Goal: Task Accomplishment & Management: Complete application form

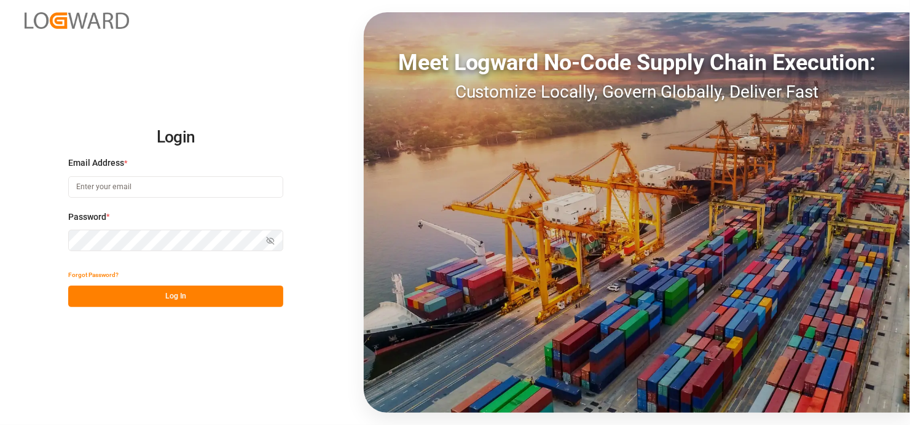
type input "[EMAIL_ADDRESS][DOMAIN_NAME]"
click at [181, 288] on button "Log In" at bounding box center [175, 296] width 215 height 21
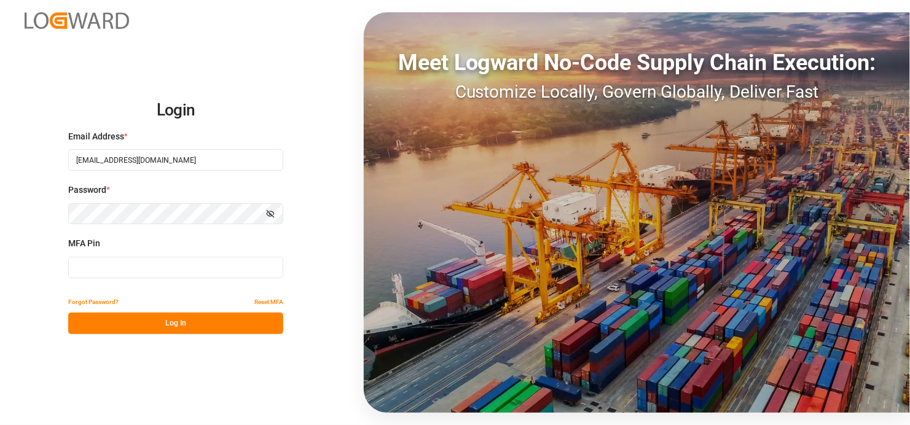
click at [122, 265] on input at bounding box center [175, 267] width 215 height 21
type input "890793"
click at [200, 321] on button "Log In" at bounding box center [175, 323] width 215 height 21
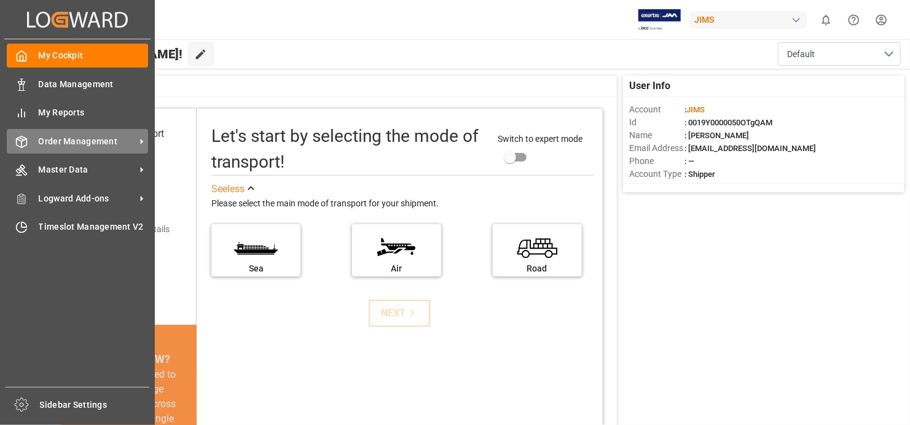
click at [141, 145] on icon at bounding box center [141, 141] width 13 height 13
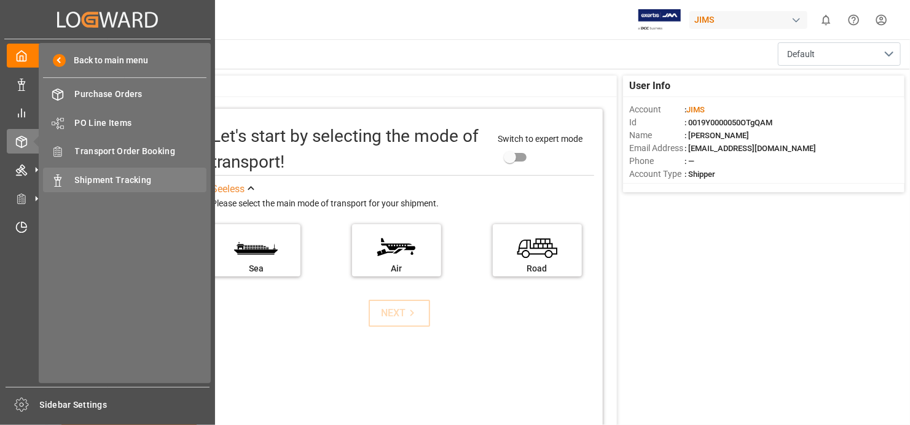
click at [167, 176] on span "Shipment Tracking" at bounding box center [141, 180] width 132 height 13
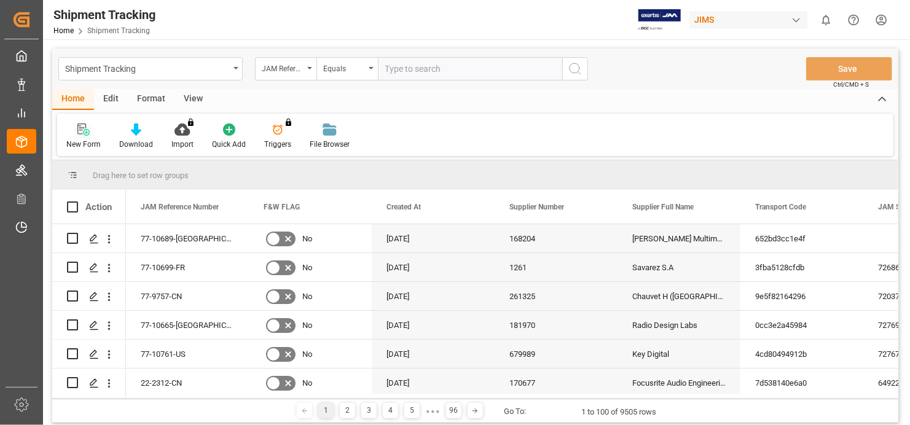
click at [86, 123] on icon at bounding box center [83, 129] width 12 height 12
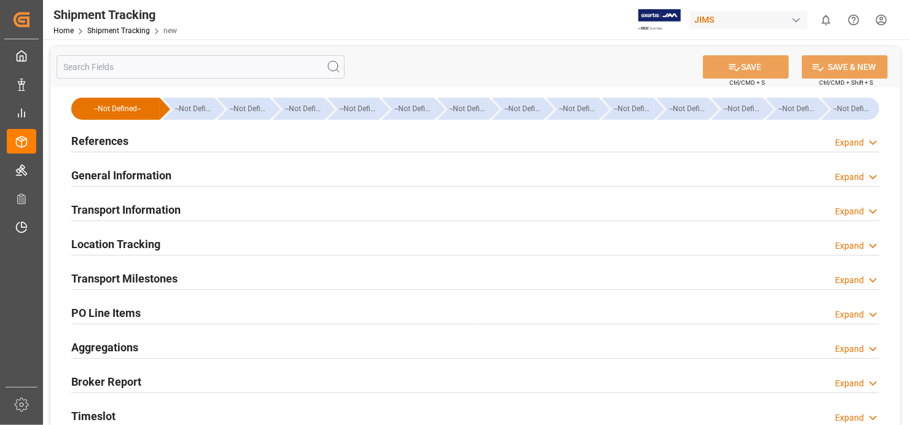
click at [96, 138] on h2 "References" at bounding box center [99, 141] width 57 height 17
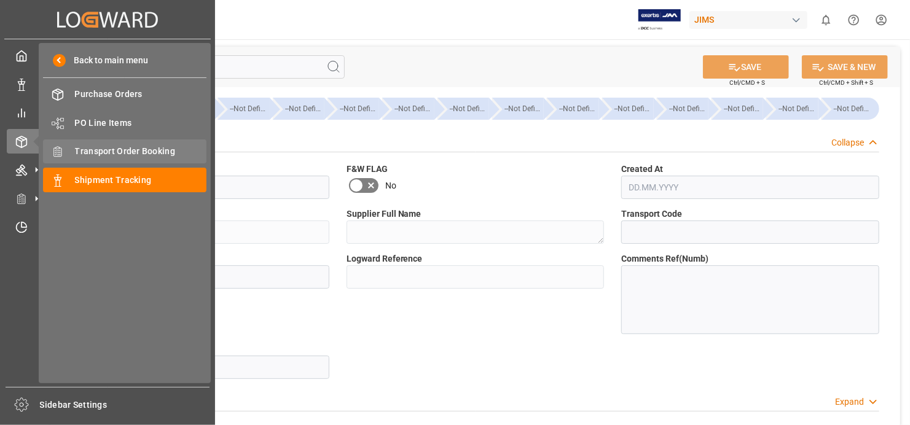
click at [135, 150] on span "Transport Order Booking" at bounding box center [141, 151] width 132 height 13
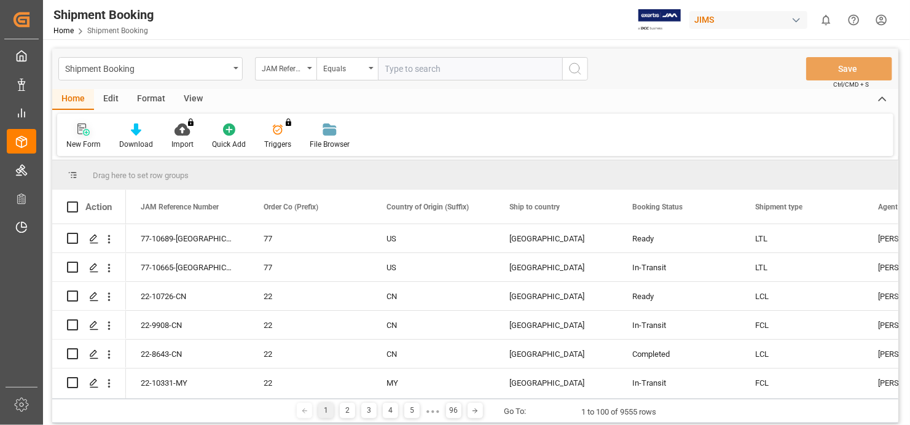
click at [80, 135] on icon at bounding box center [83, 129] width 12 height 12
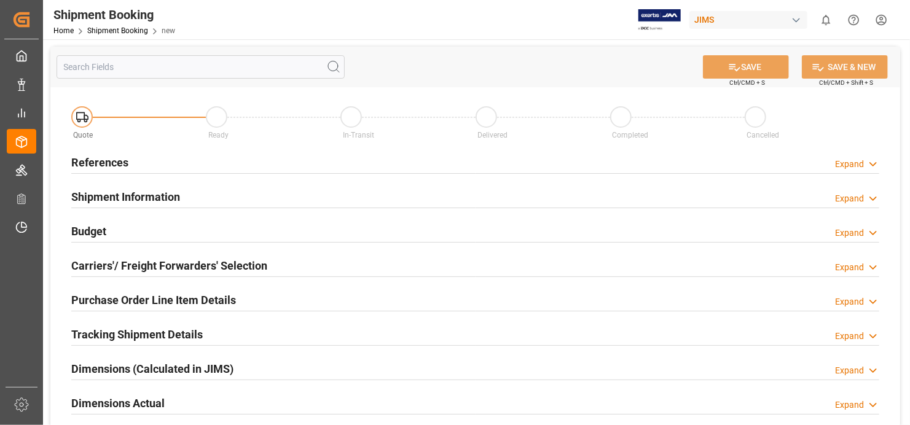
click at [78, 162] on h2 "References" at bounding box center [99, 162] width 57 height 17
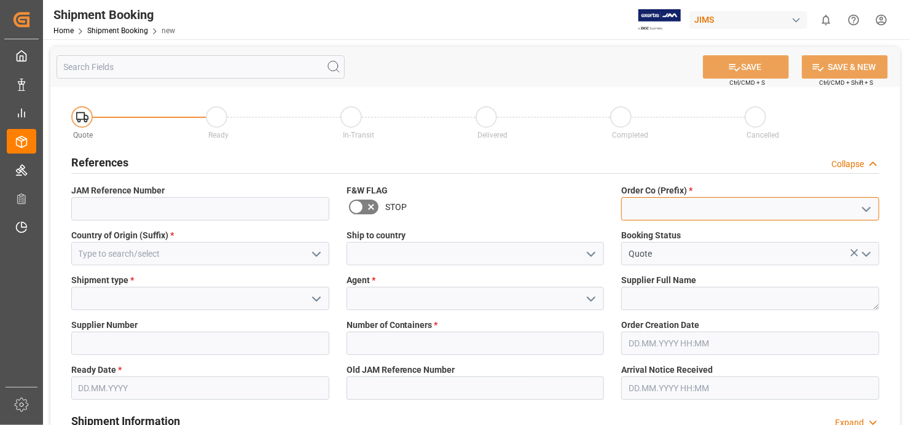
click at [716, 211] on input at bounding box center [750, 208] width 258 height 23
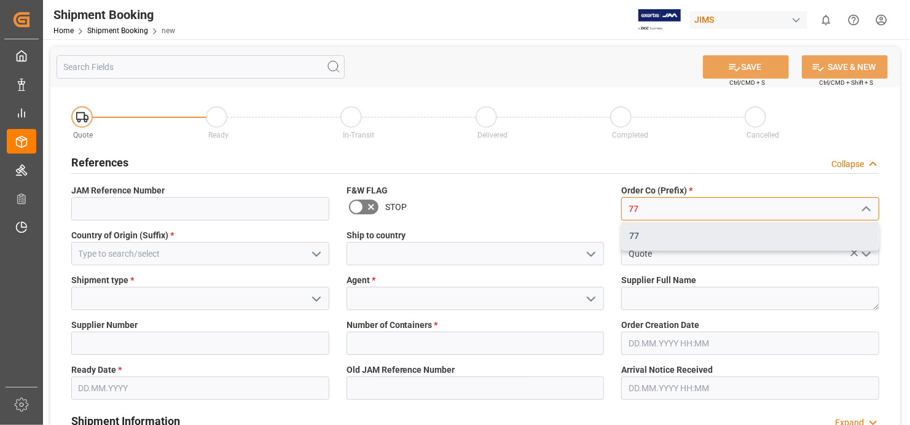
click at [657, 238] on div "77" at bounding box center [750, 236] width 257 height 28
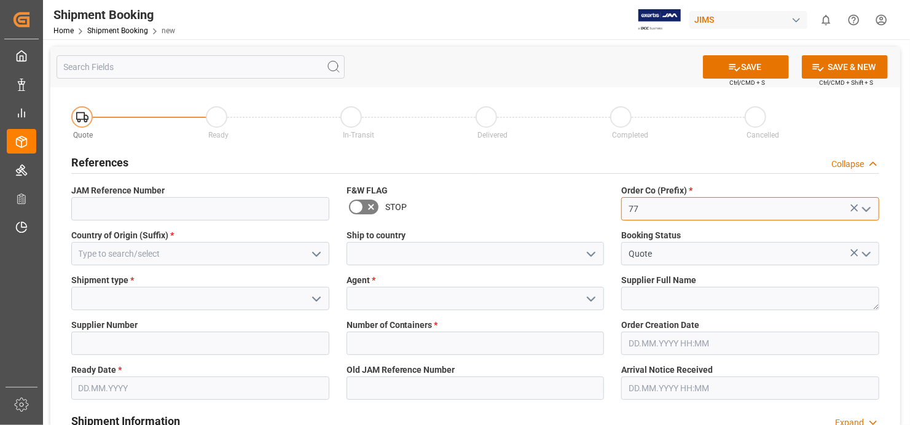
type input "77"
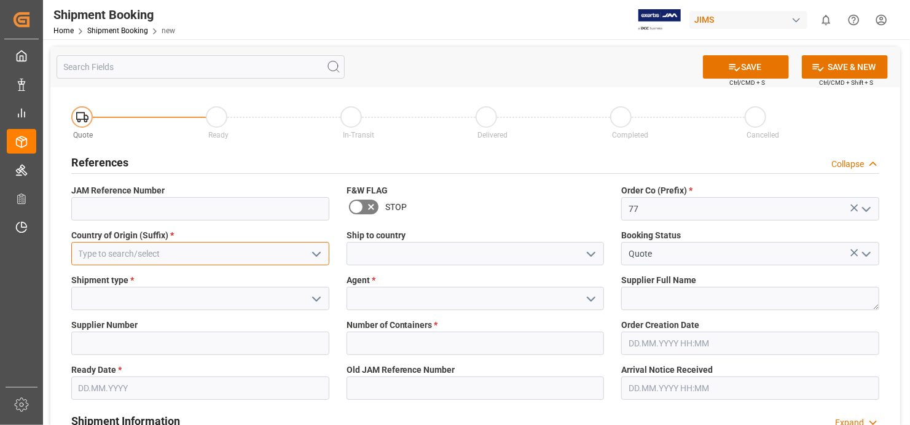
click at [211, 250] on input at bounding box center [200, 253] width 258 height 23
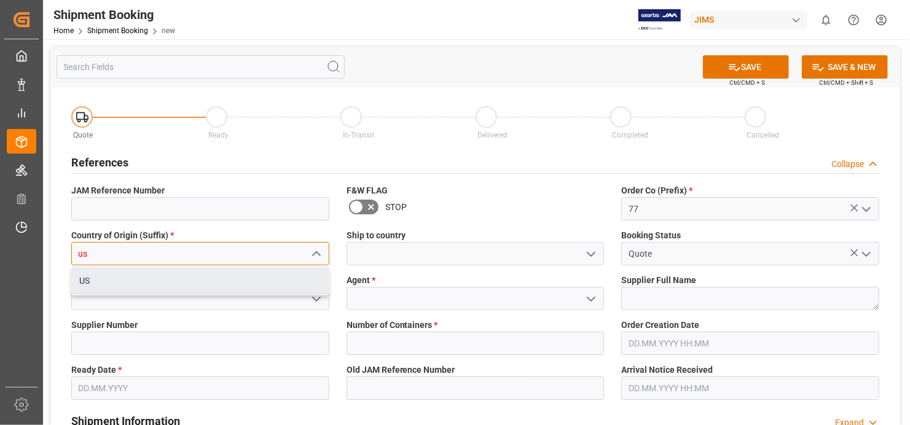
click at [146, 285] on div "US" at bounding box center [200, 281] width 257 height 28
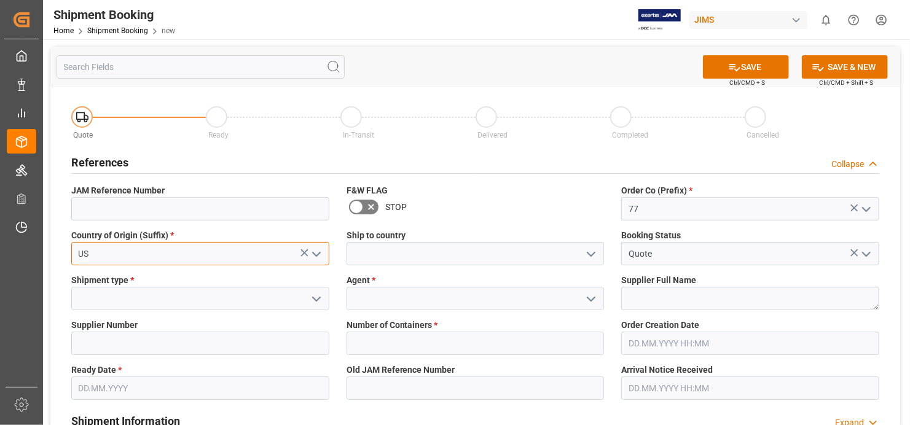
type input "US"
click at [220, 299] on input at bounding box center [200, 298] width 258 height 23
click at [319, 300] on icon "open menu" at bounding box center [316, 299] width 15 height 15
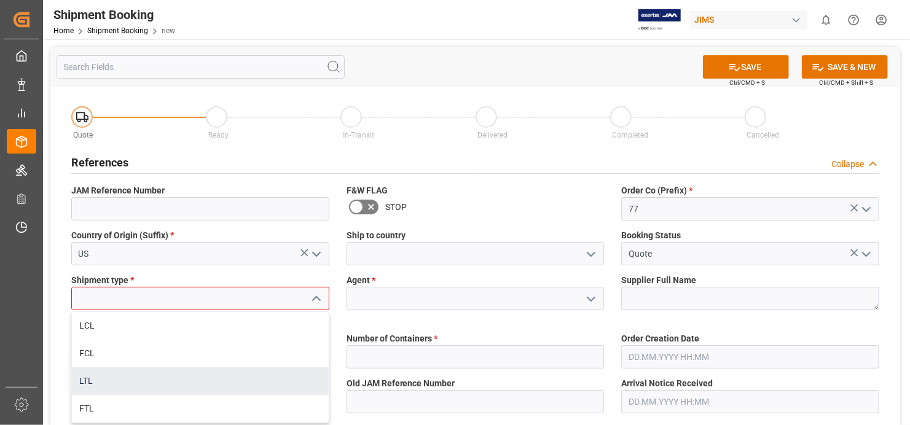
click at [270, 384] on div "LTL" at bounding box center [200, 381] width 257 height 28
type input "LTL"
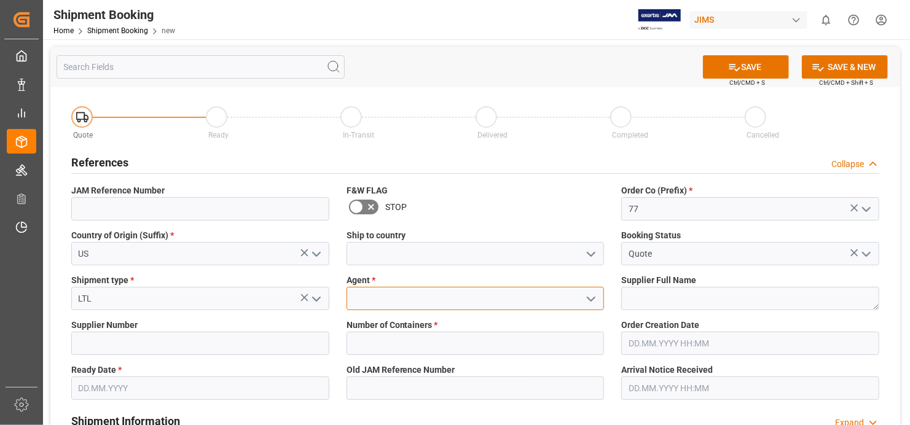
click at [529, 302] on input at bounding box center [475, 298] width 258 height 23
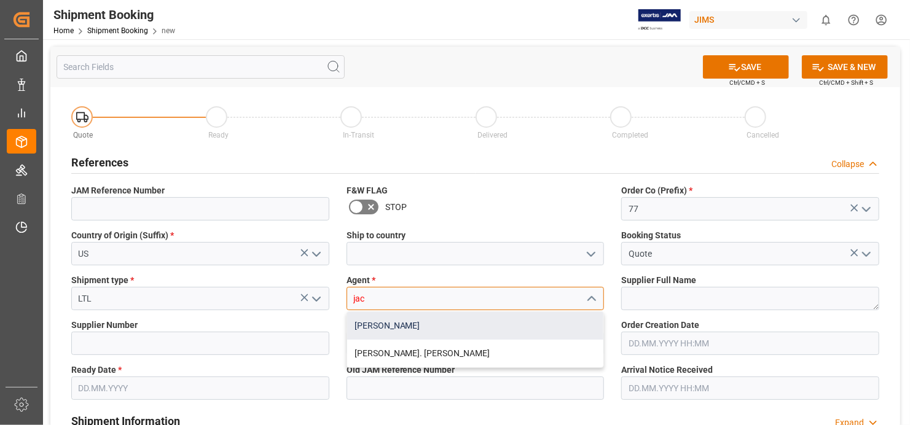
click at [508, 324] on div "[PERSON_NAME]" at bounding box center [475, 326] width 257 height 28
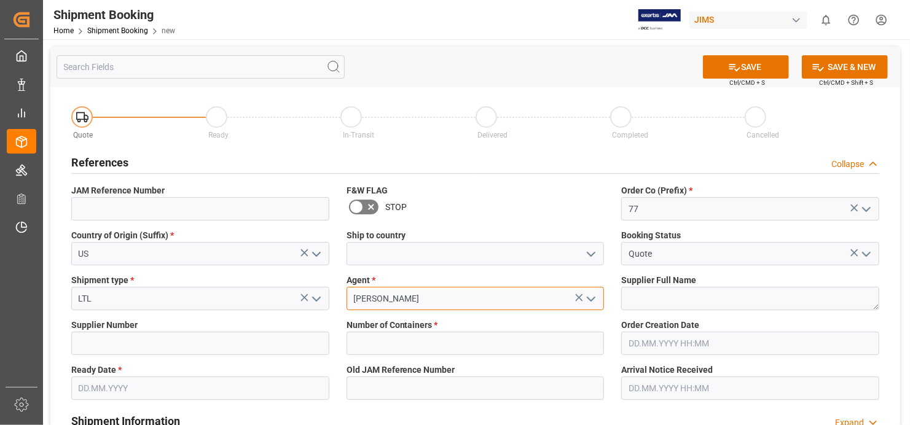
type input "[PERSON_NAME]"
click at [695, 302] on textarea at bounding box center [750, 298] width 258 height 23
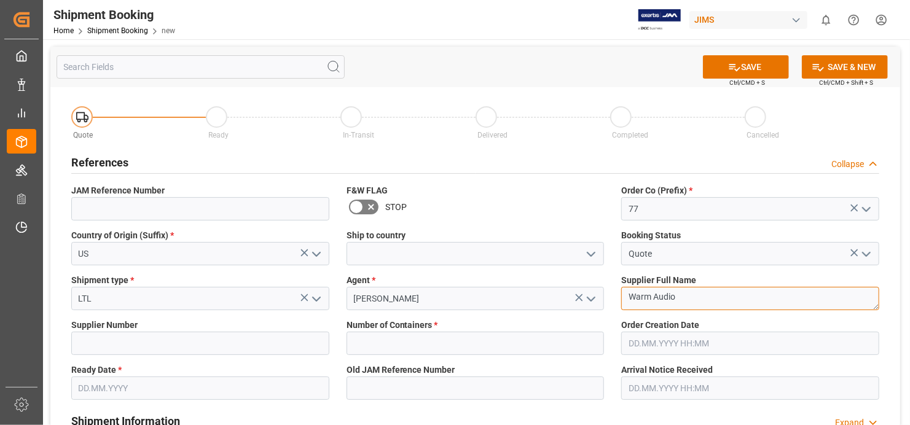
type textarea "Warm Audio"
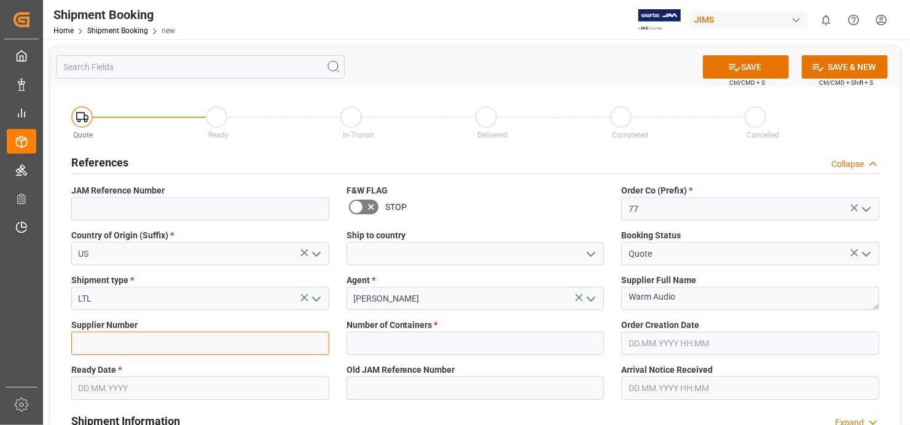
click at [263, 342] on input at bounding box center [200, 343] width 258 height 23
type input "529486"
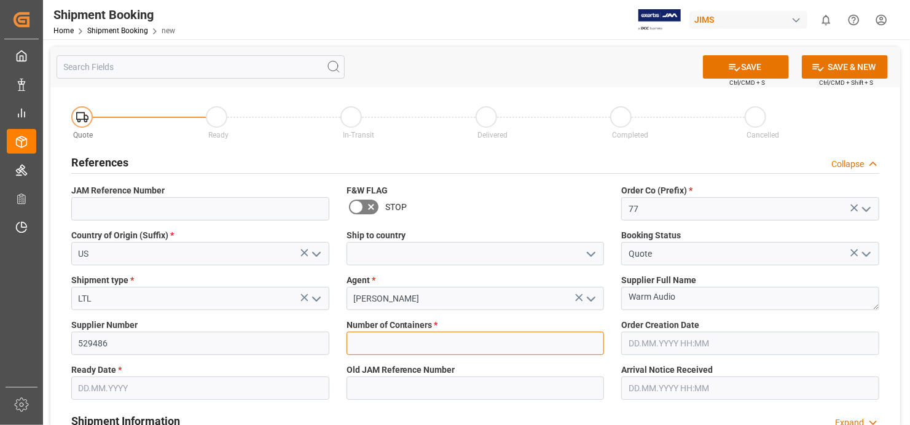
drag, startPoint x: 595, startPoint y: 343, endPoint x: 576, endPoint y: 353, distance: 22.0
click at [595, 343] on input "text" at bounding box center [475, 343] width 258 height 23
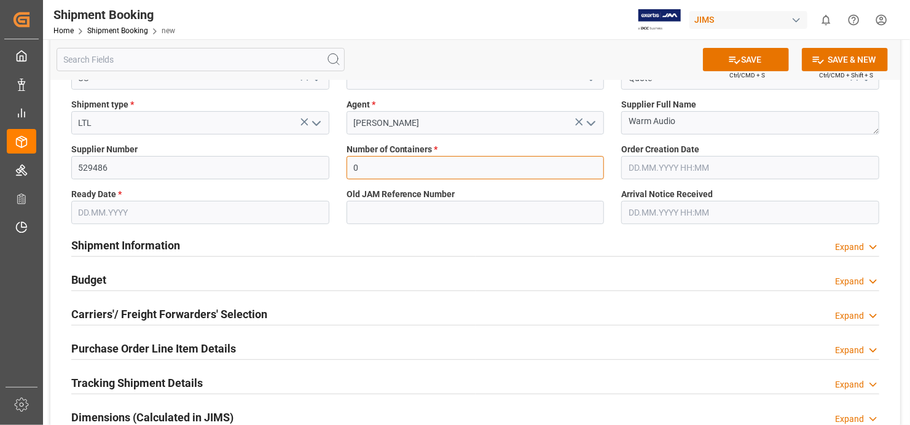
scroll to position [184, 0]
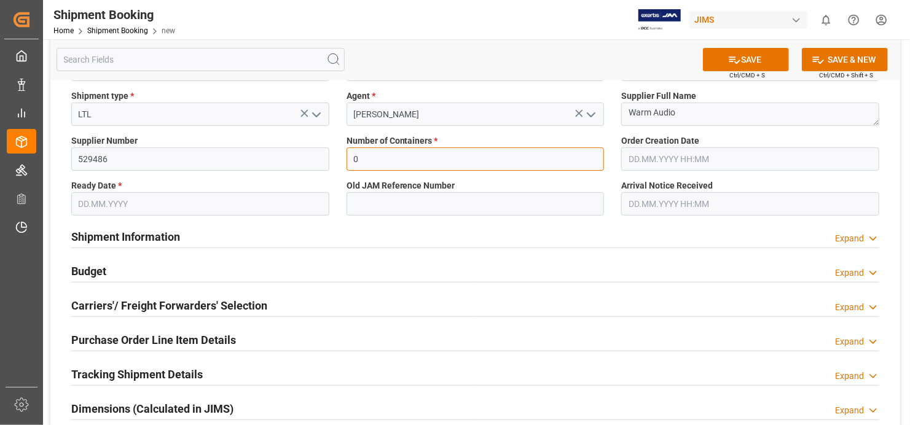
type input "0"
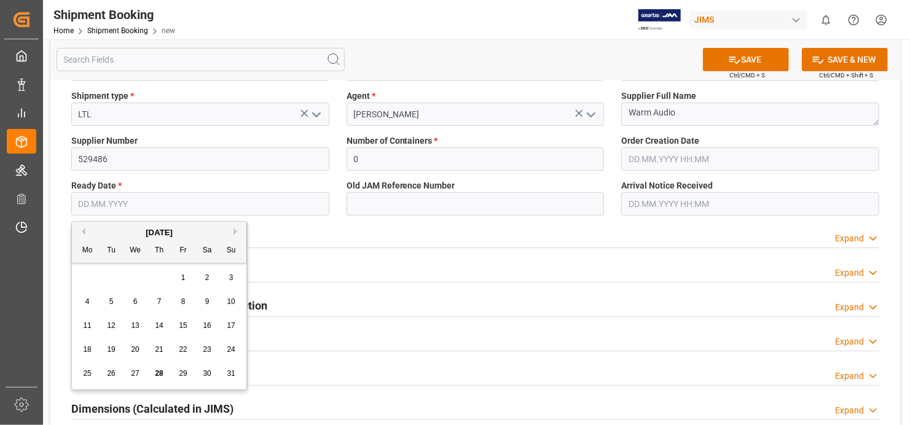
click at [299, 208] on input "text" at bounding box center [200, 203] width 258 height 23
click at [166, 370] on div "28" at bounding box center [159, 374] width 15 height 15
type input "[DATE]"
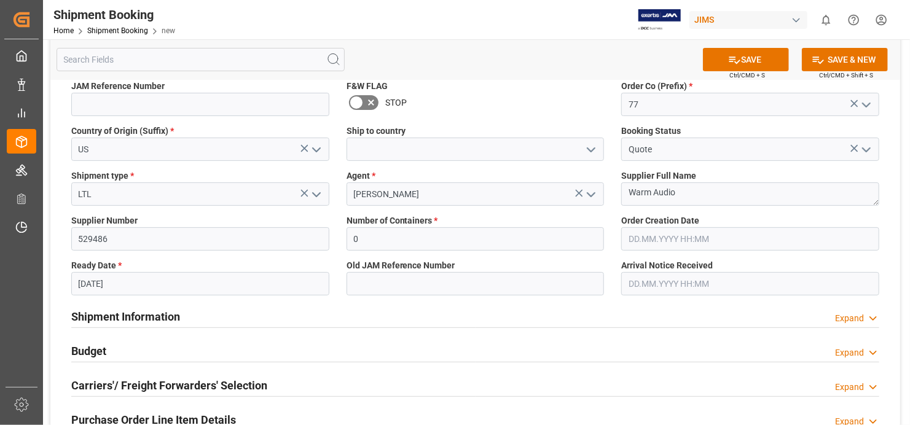
scroll to position [0, 0]
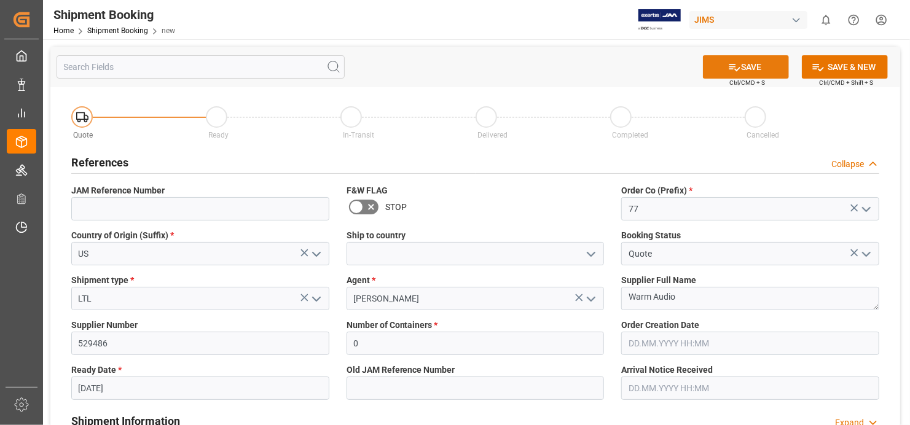
click at [752, 63] on button "SAVE" at bounding box center [746, 66] width 86 height 23
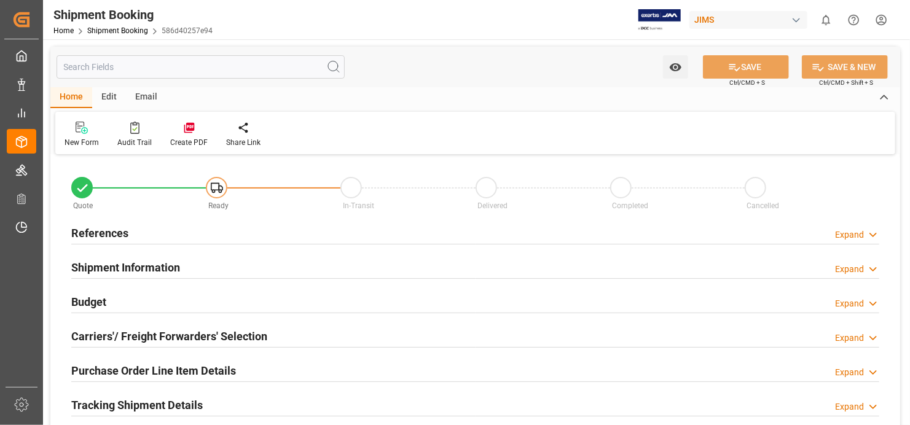
type input "0"
type input "[DATE]"
click at [113, 230] on h2 "References" at bounding box center [99, 233] width 57 height 17
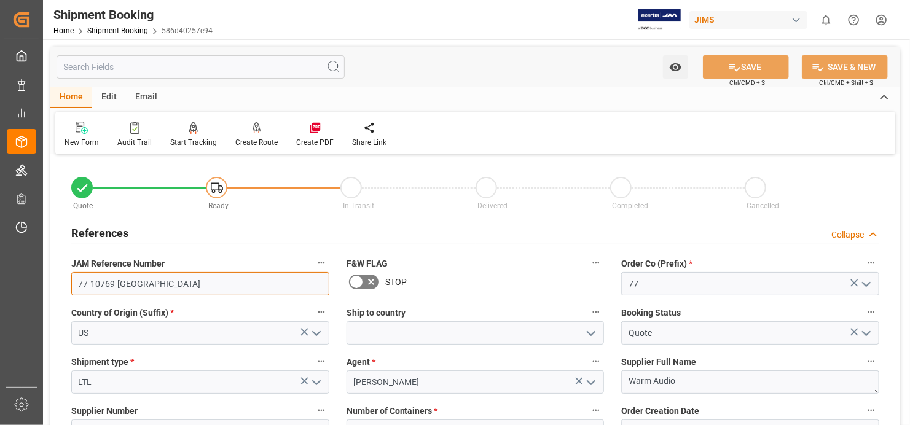
drag, startPoint x: 123, startPoint y: 284, endPoint x: 129, endPoint y: 287, distance: 6.3
click at [126, 286] on input "77-10769-US" at bounding box center [200, 283] width 258 height 23
click at [128, 286] on input "77-10769-US" at bounding box center [200, 283] width 258 height 23
drag, startPoint x: 128, startPoint y: 286, endPoint x: 80, endPoint y: 285, distance: 48.5
click at [80, 285] on input "77-10769-US" at bounding box center [200, 283] width 258 height 23
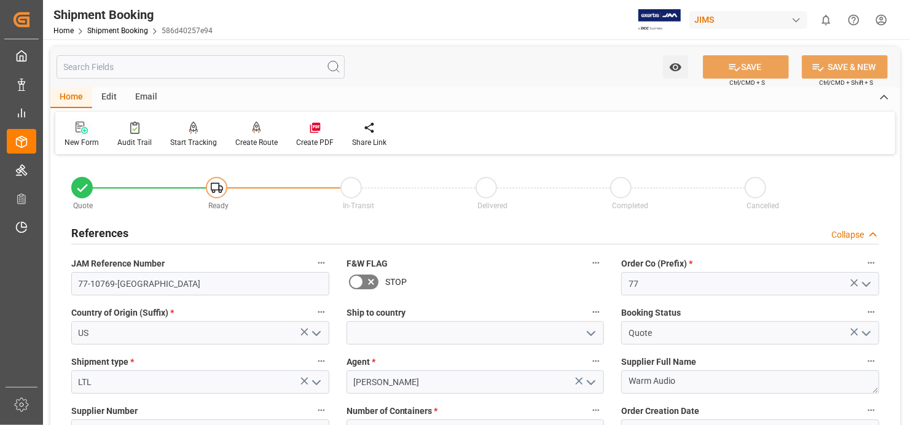
click at [74, 133] on div at bounding box center [81, 127] width 34 height 13
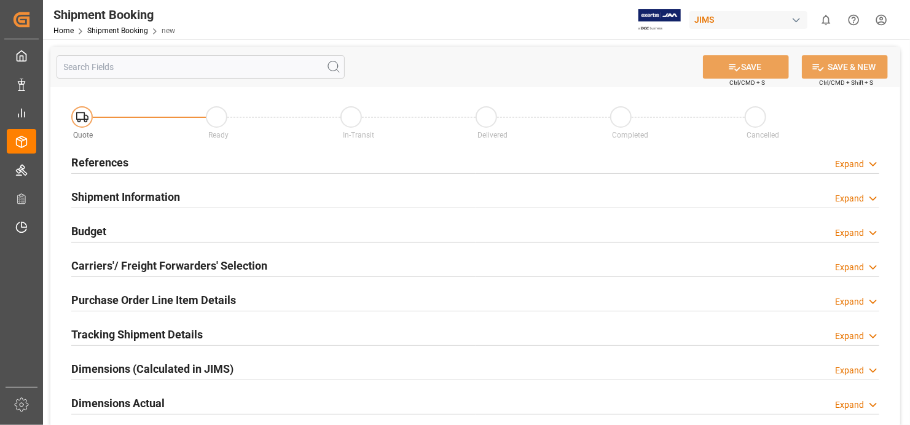
click at [95, 164] on h2 "References" at bounding box center [99, 162] width 57 height 17
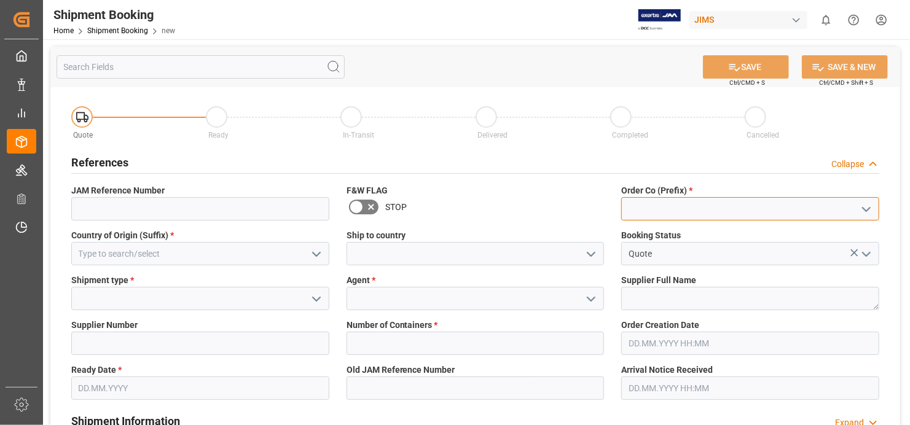
click at [713, 209] on input at bounding box center [750, 208] width 258 height 23
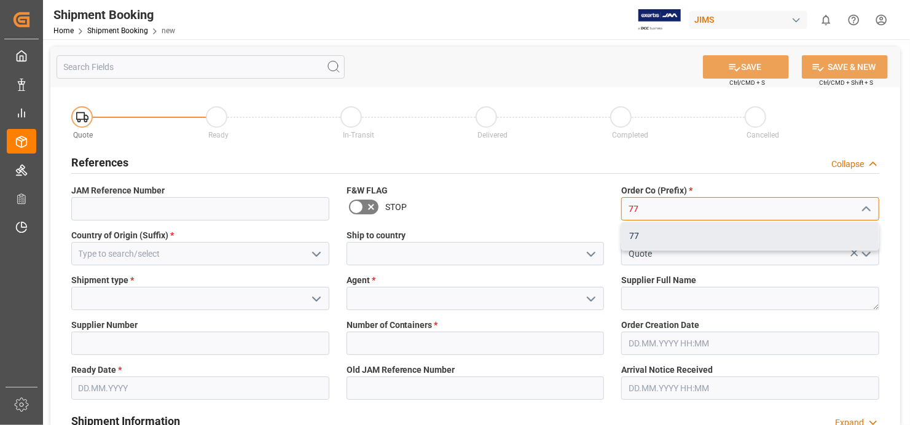
click at [669, 232] on div "77" at bounding box center [750, 236] width 257 height 28
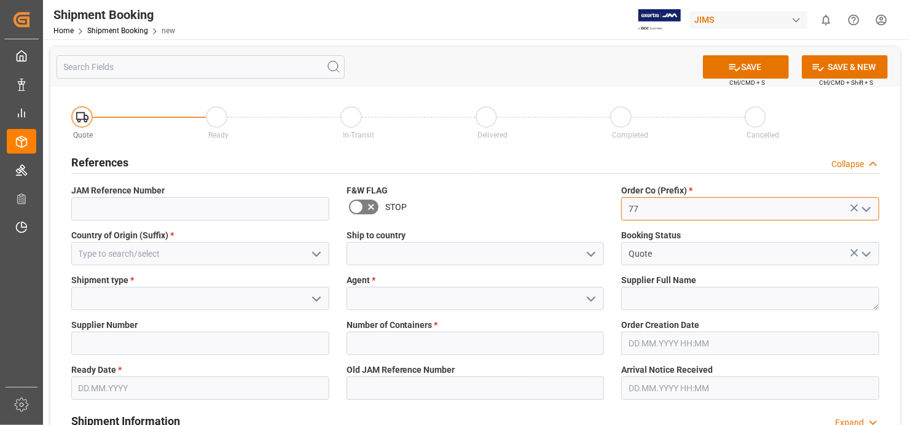
type input "77"
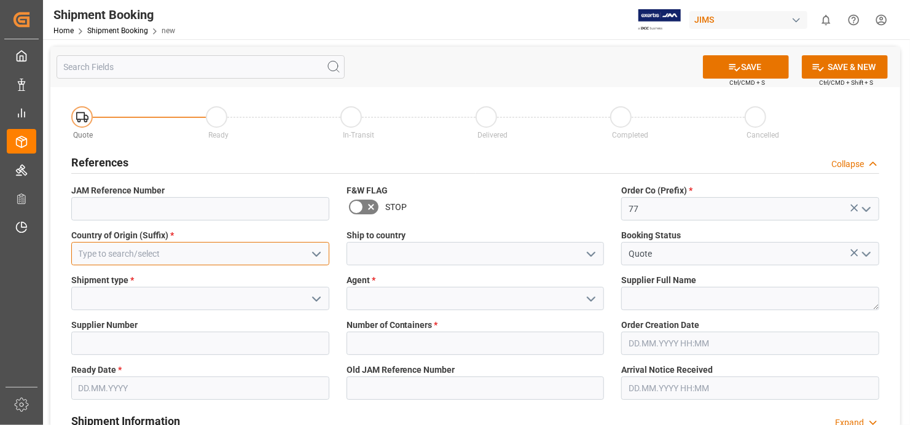
click at [130, 250] on input at bounding box center [200, 253] width 258 height 23
type input "e"
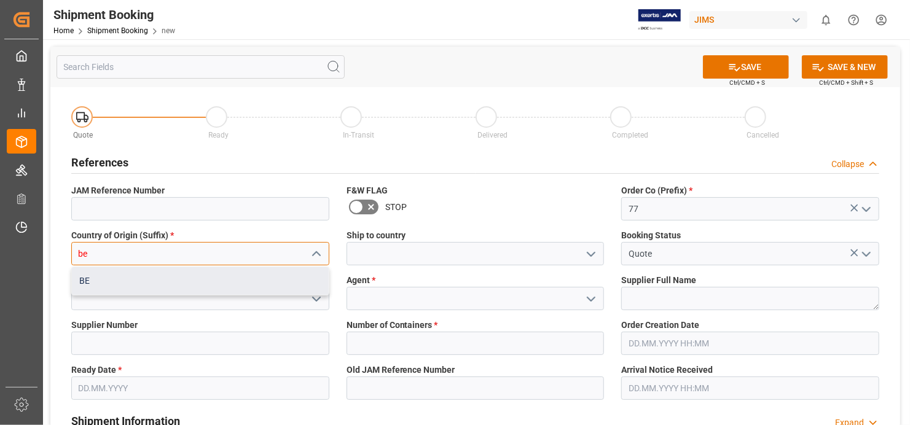
click at [177, 292] on div "BE" at bounding box center [200, 281] width 257 height 28
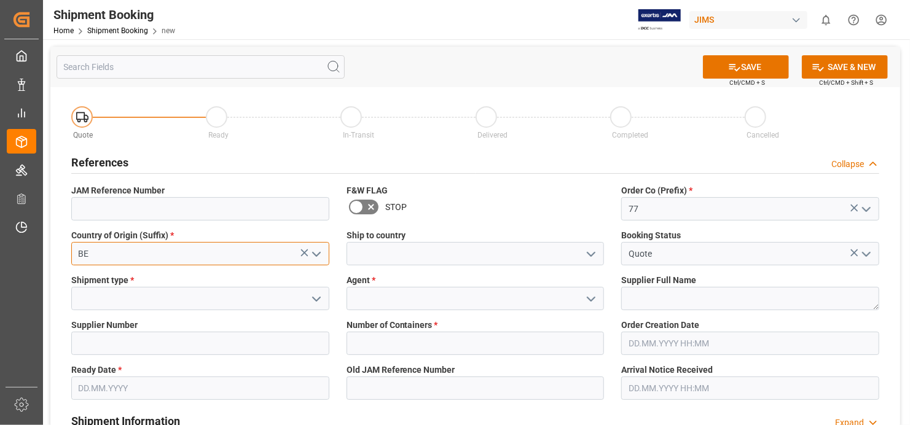
type input "BE"
click at [321, 297] on icon "open menu" at bounding box center [316, 299] width 15 height 15
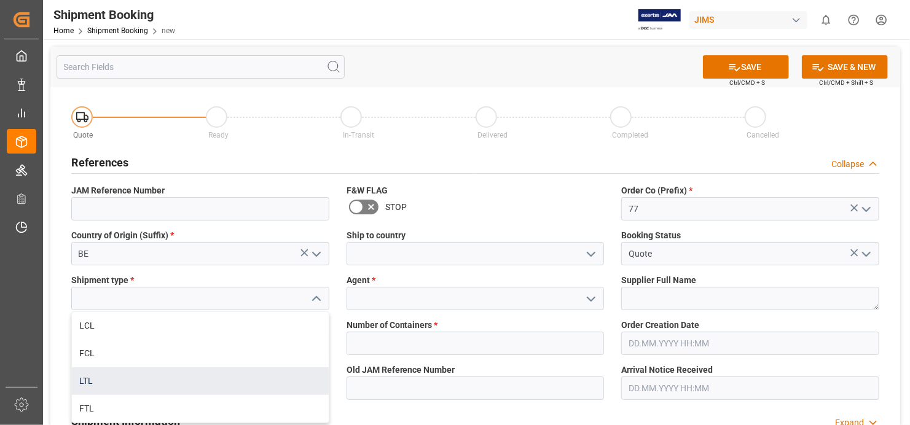
click at [190, 380] on div "LTL" at bounding box center [200, 381] width 257 height 28
type input "LTL"
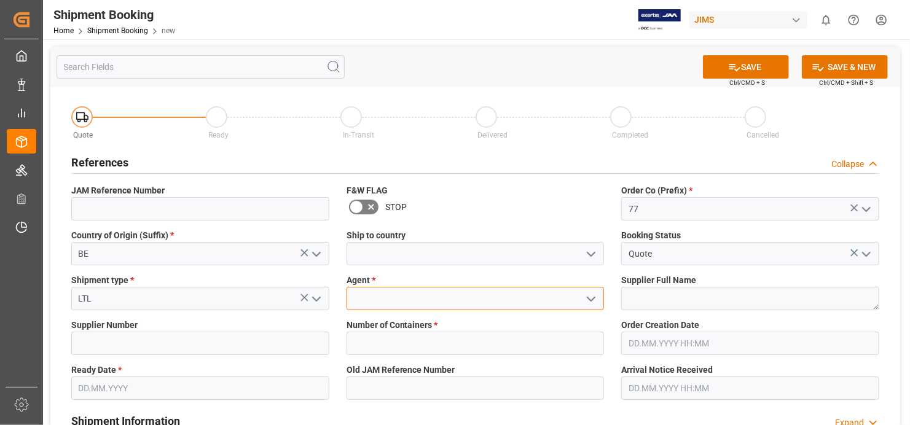
click at [516, 302] on input at bounding box center [475, 298] width 258 height 23
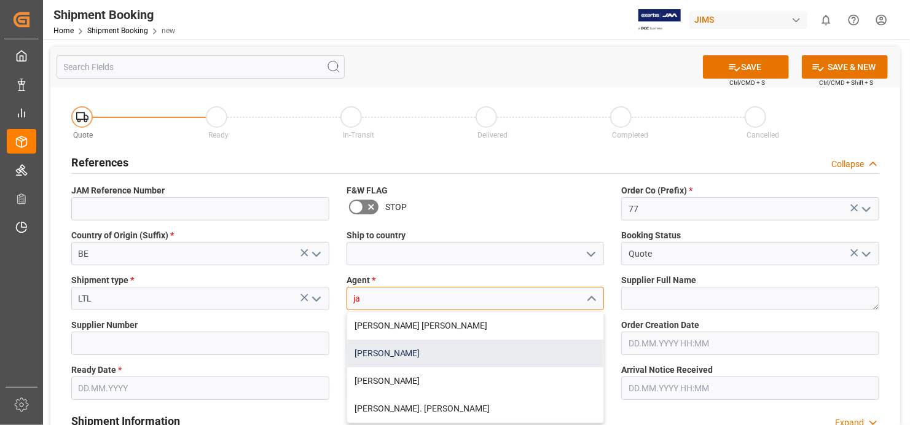
click at [526, 357] on div "[PERSON_NAME]" at bounding box center [475, 354] width 257 height 28
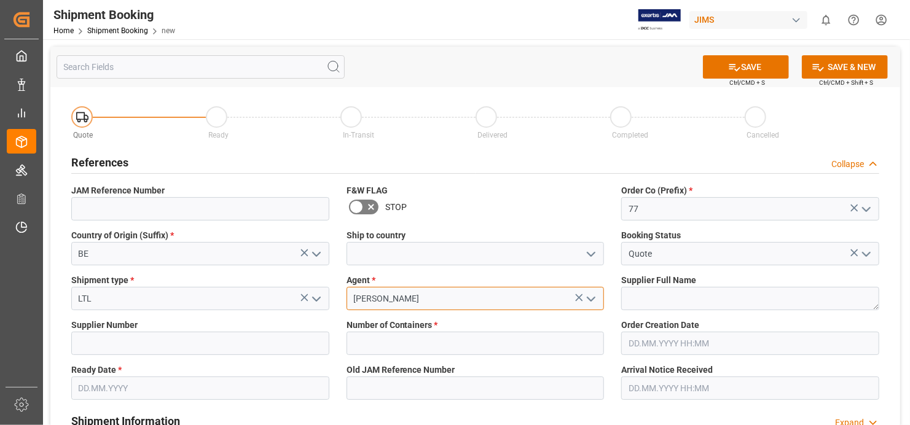
type input "[PERSON_NAME]"
click at [756, 301] on textarea at bounding box center [750, 298] width 258 height 23
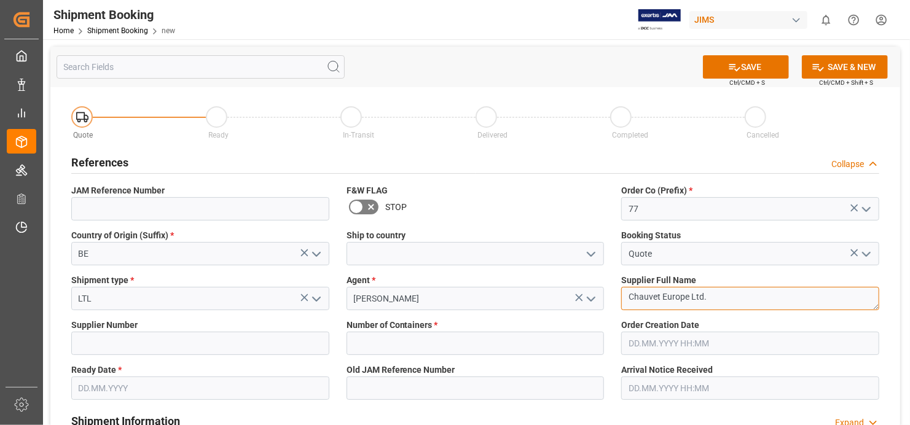
type textarea "Chauvet Europe Ltd."
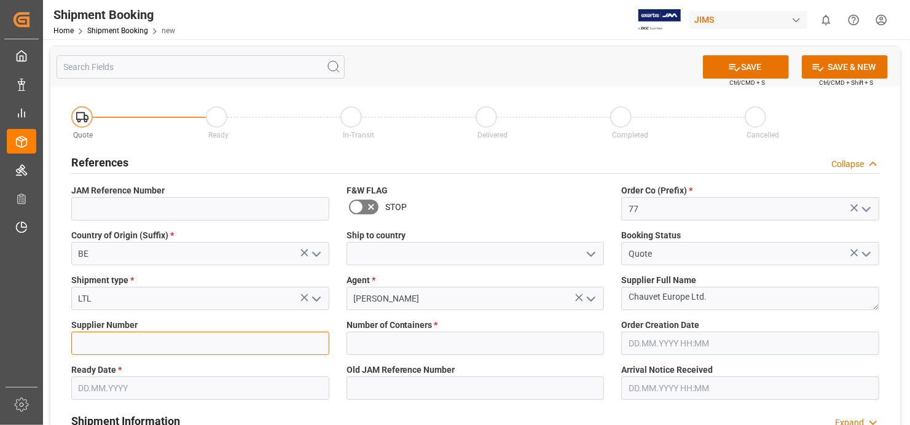
click at [258, 349] on input at bounding box center [200, 343] width 258 height 23
type input "286046"
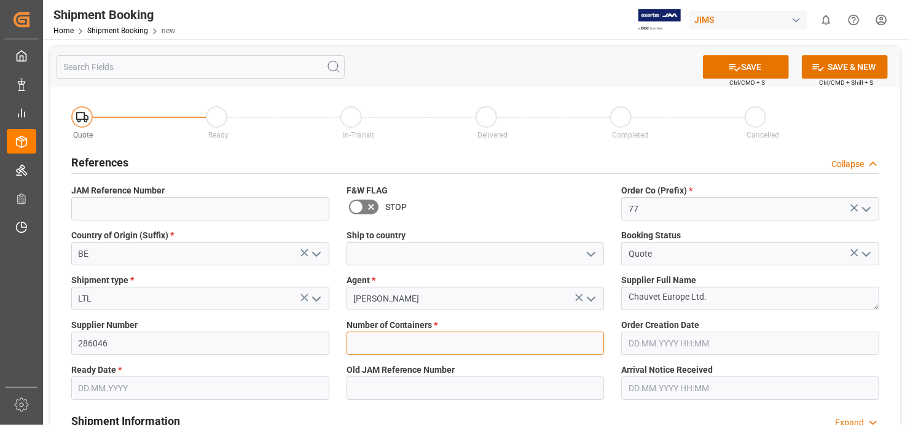
click at [501, 341] on input "text" at bounding box center [475, 343] width 258 height 23
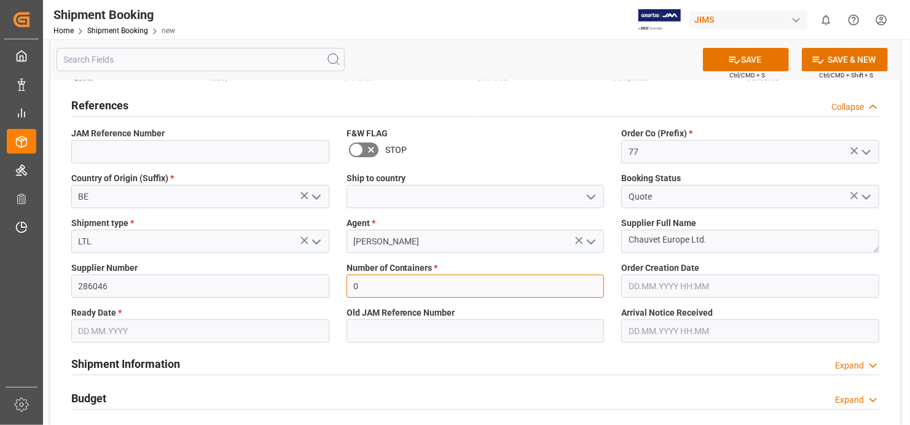
scroll to position [123, 0]
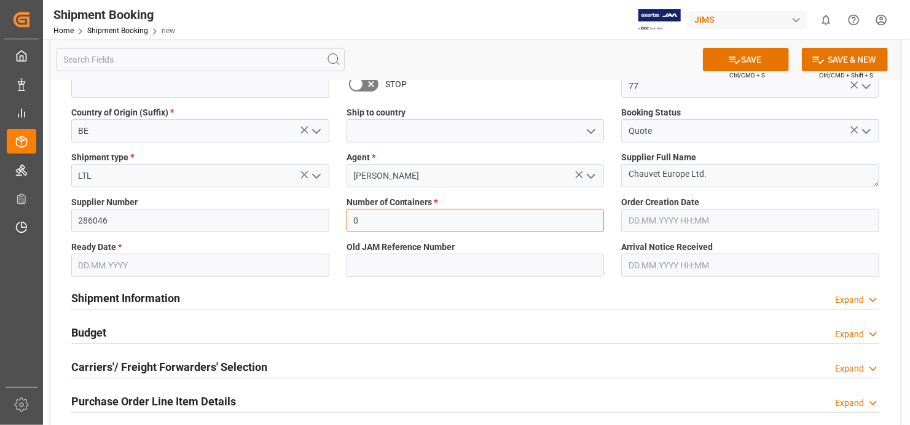
type input "0"
click at [303, 265] on input "text" at bounding box center [200, 265] width 258 height 23
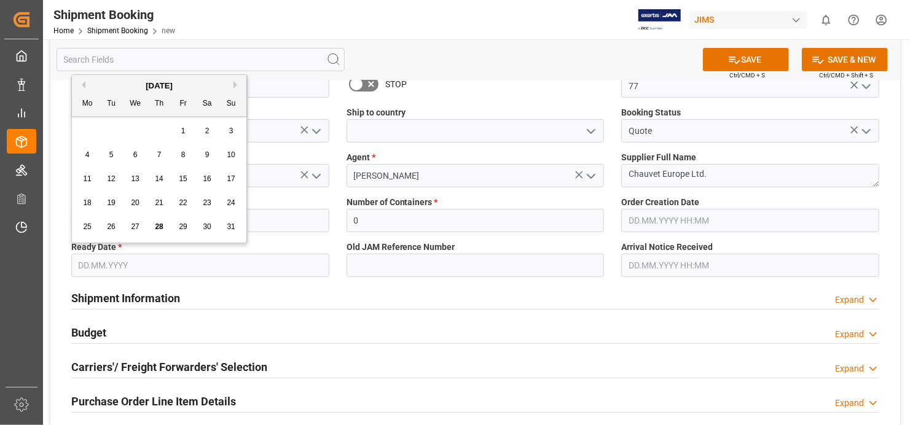
click at [154, 229] on div "28" at bounding box center [159, 227] width 15 height 15
type input "[DATE]"
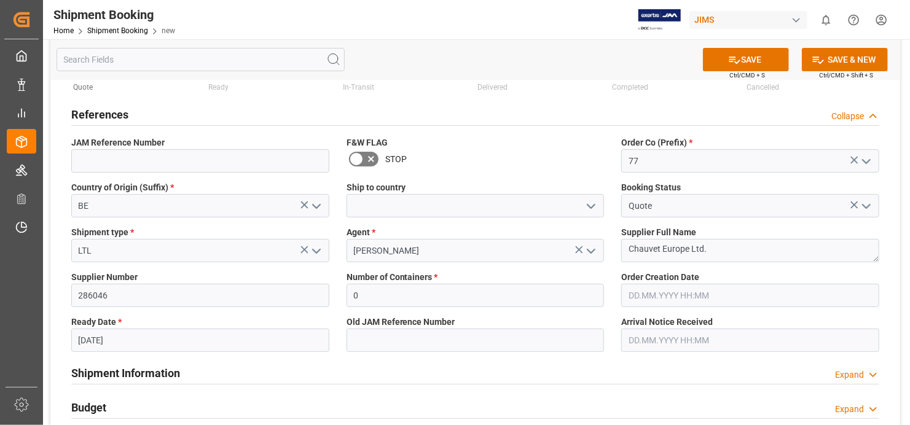
scroll to position [0, 0]
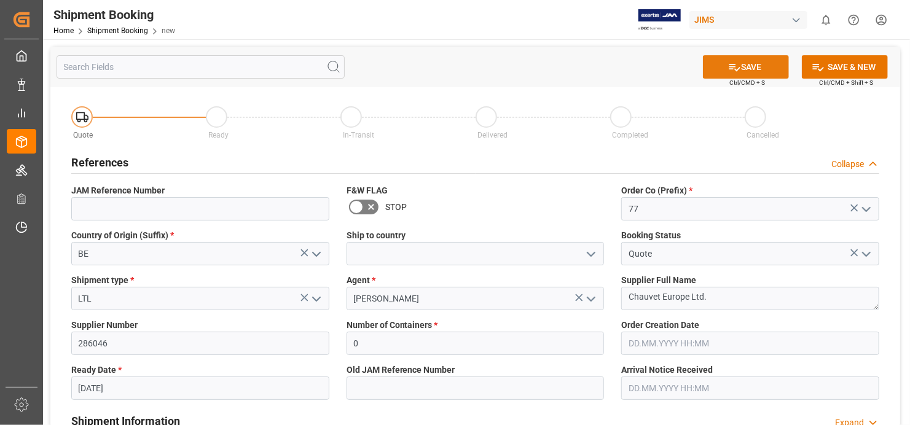
click at [766, 65] on button "SAVE" at bounding box center [746, 66] width 86 height 23
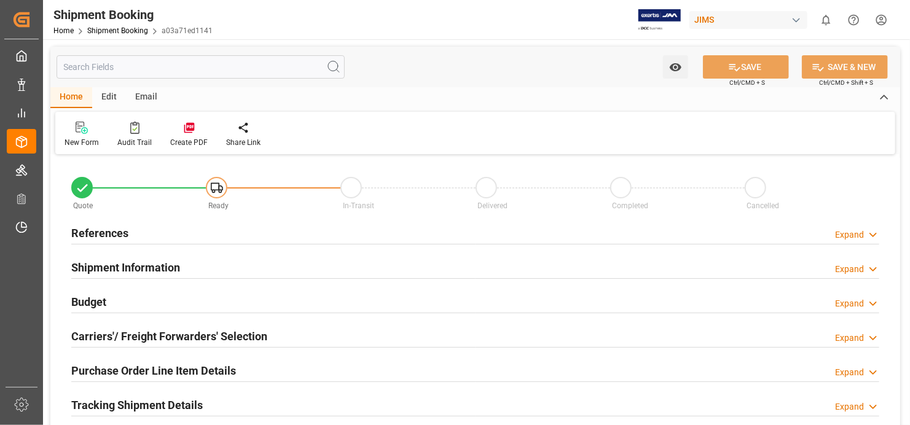
type input "0"
type input "[DATE]"
click at [109, 236] on h2 "References" at bounding box center [99, 233] width 57 height 17
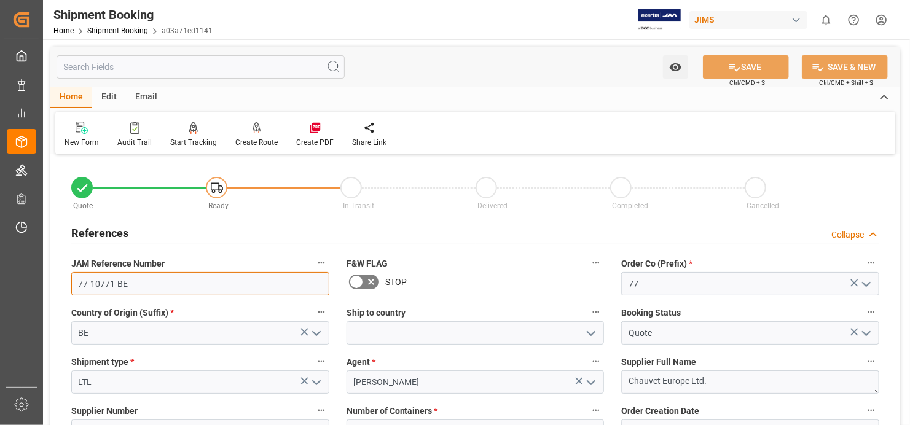
drag, startPoint x: 128, startPoint y: 283, endPoint x: 60, endPoint y: 283, distance: 68.2
